Goal: Navigation & Orientation: Find specific page/section

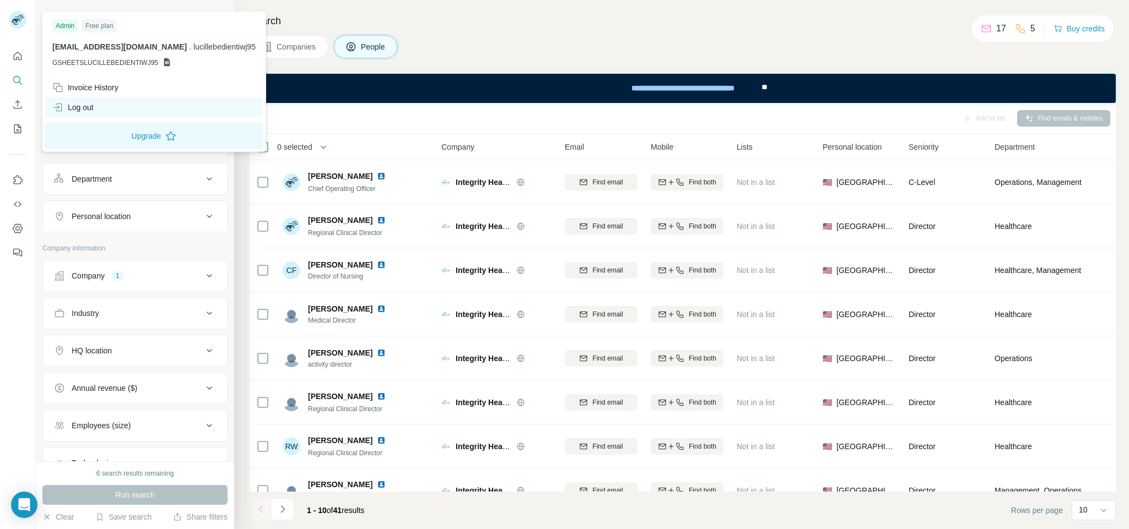
click at [79, 109] on div "Log out" at bounding box center [72, 107] width 41 height 11
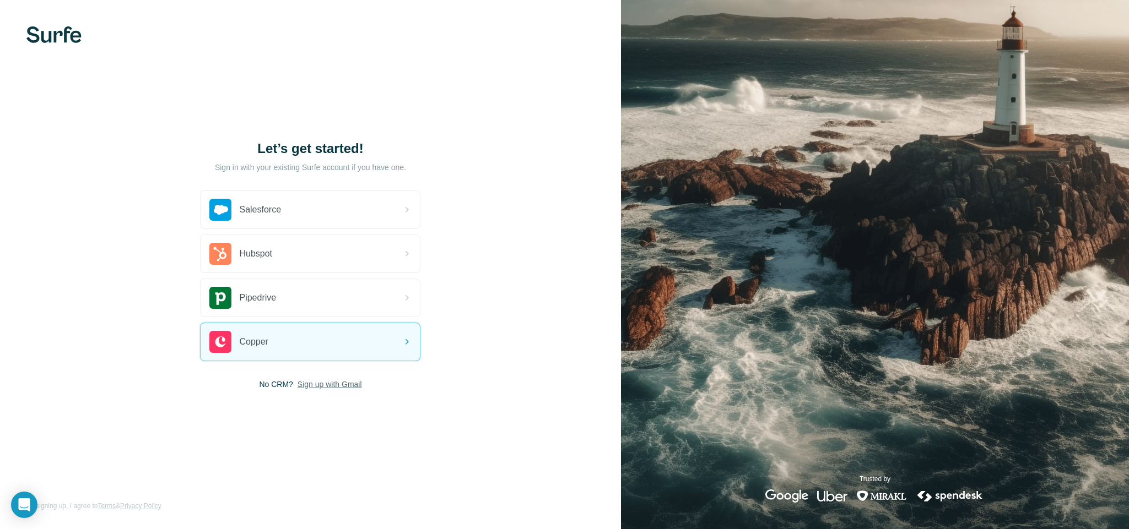
click at [316, 382] on span "Sign up with Gmail" at bounding box center [330, 384] width 64 height 11
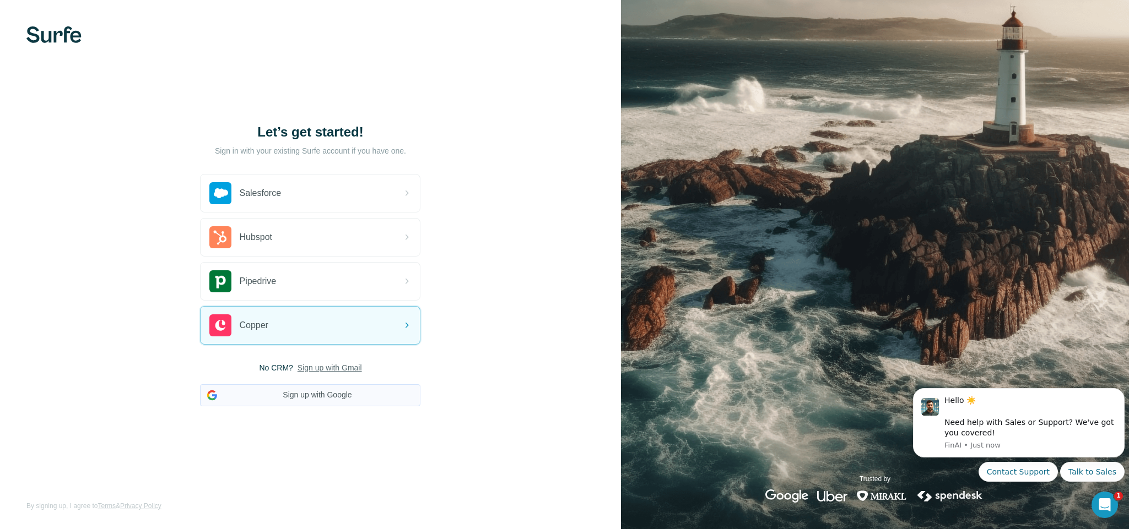
click at [326, 392] on button "Sign up with Google" at bounding box center [310, 396] width 220 height 22
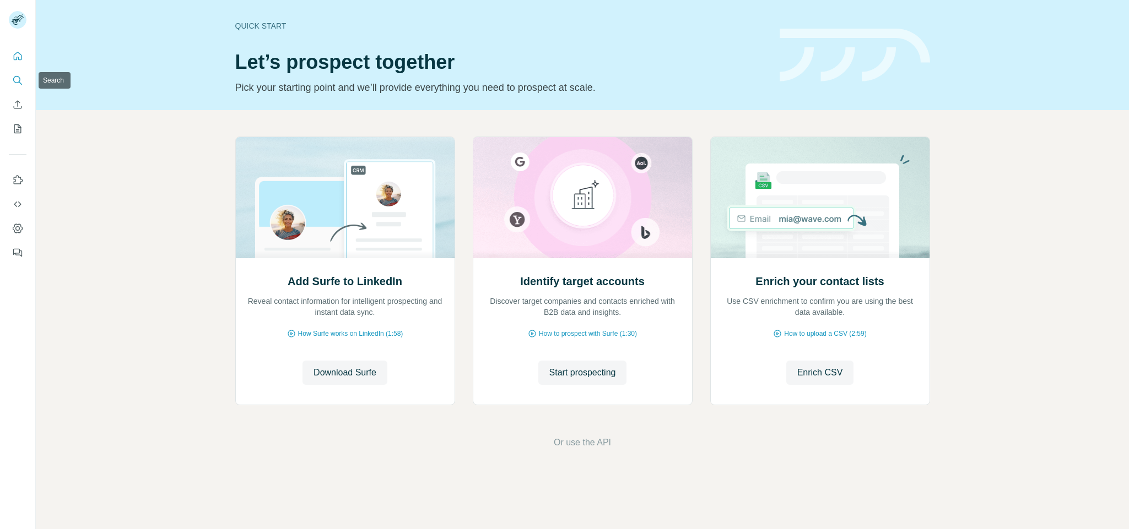
click at [15, 79] on icon "Search" at bounding box center [17, 80] width 11 height 11
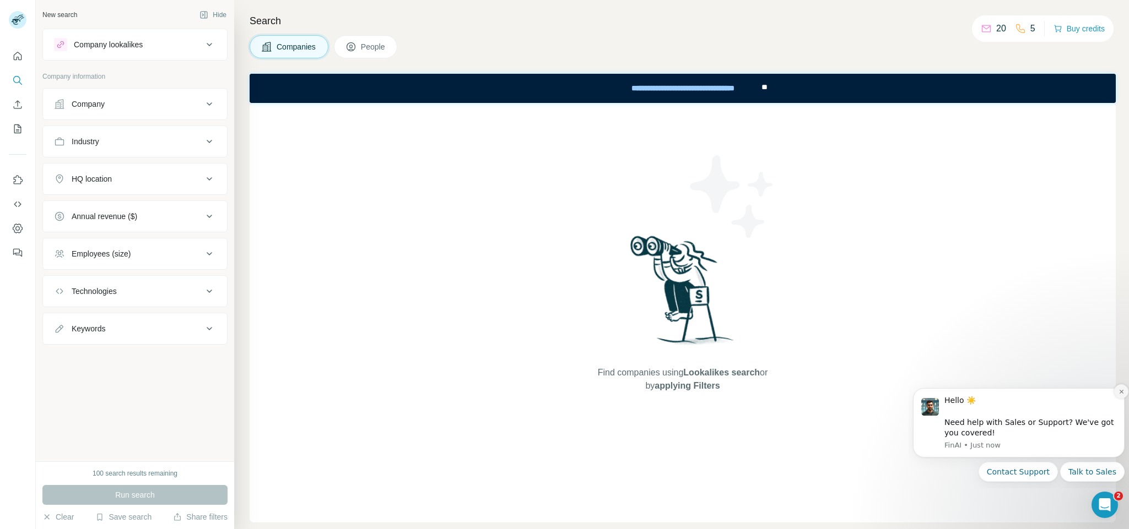
click at [1122, 390] on icon "Dismiss notification" at bounding box center [1121, 392] width 6 height 6
